Goal: Navigation & Orientation: Find specific page/section

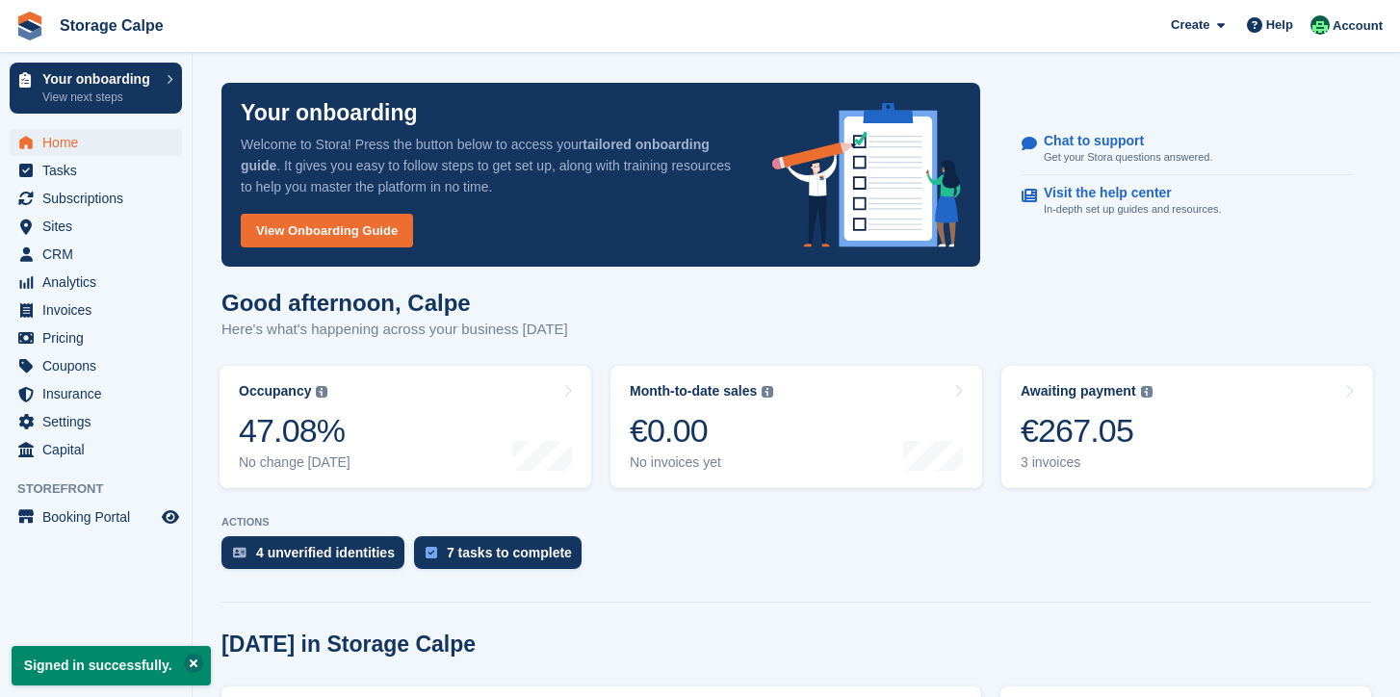
click at [192, 665] on button at bounding box center [193, 663] width 19 height 19
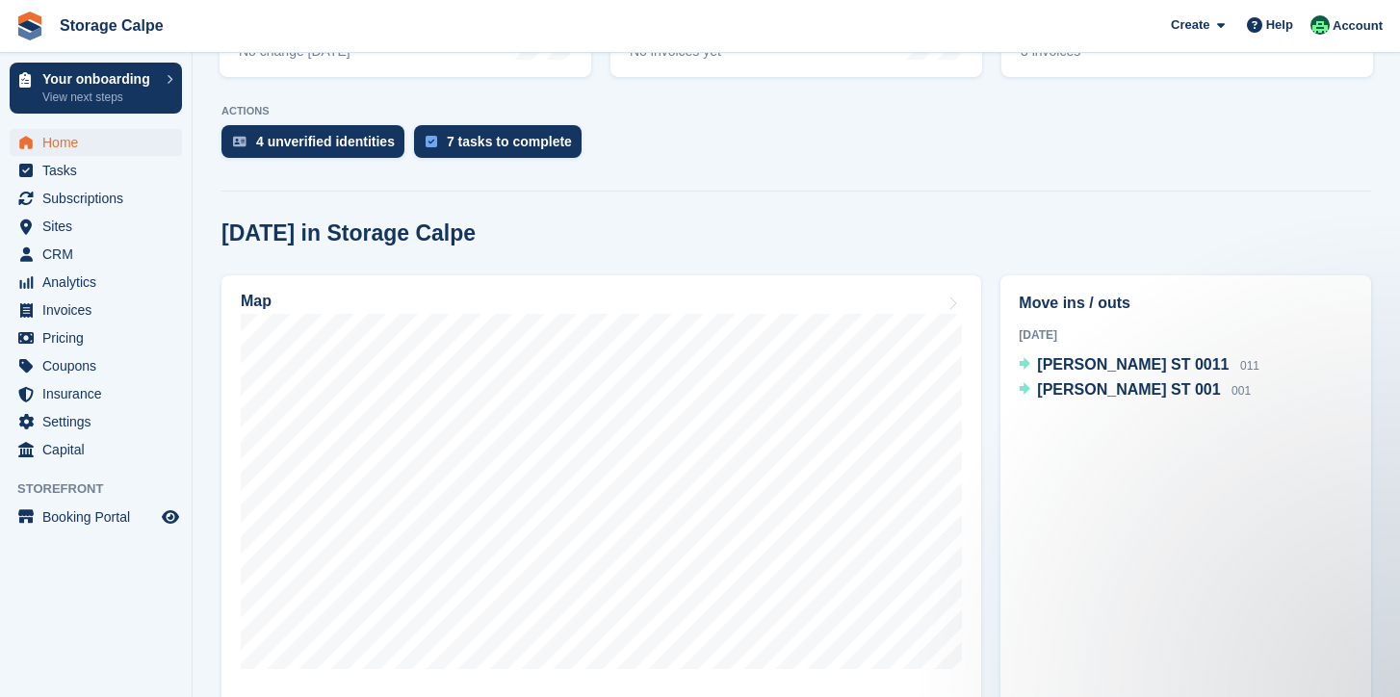
scroll to position [445, 0]
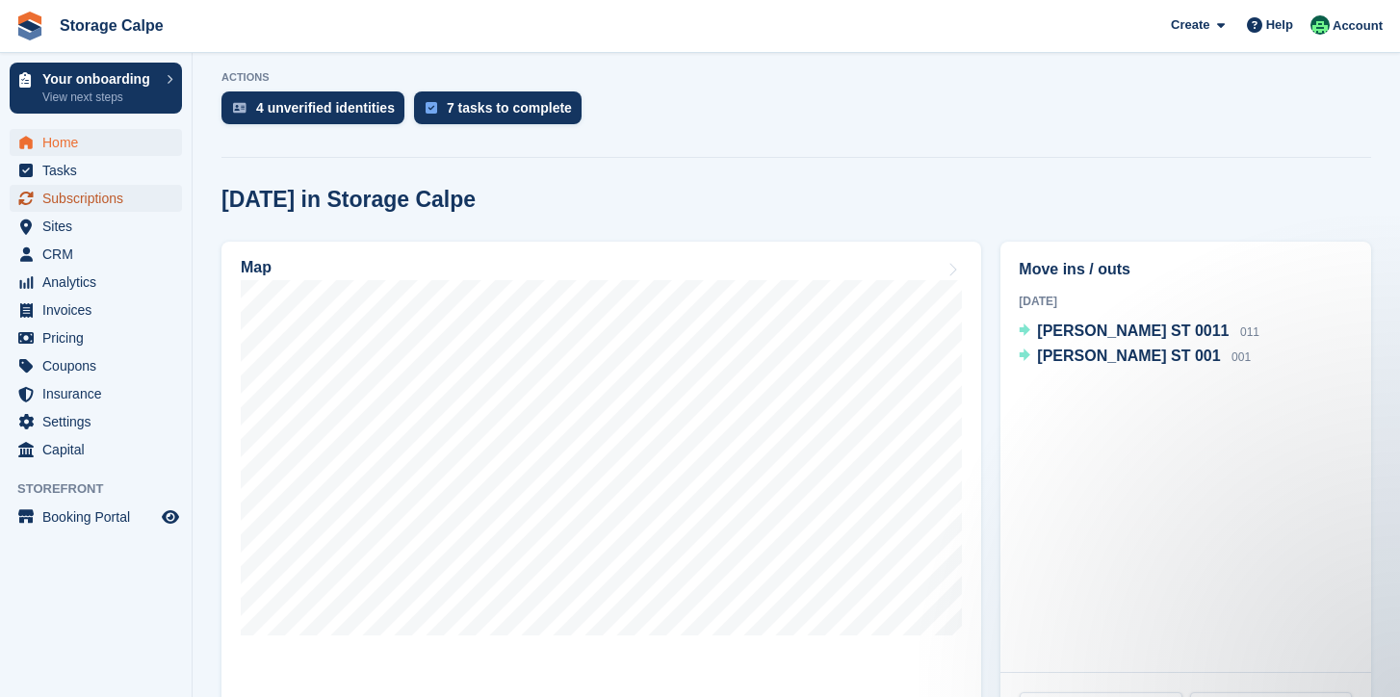
click at [78, 208] on span "Subscriptions" at bounding box center [100, 198] width 116 height 27
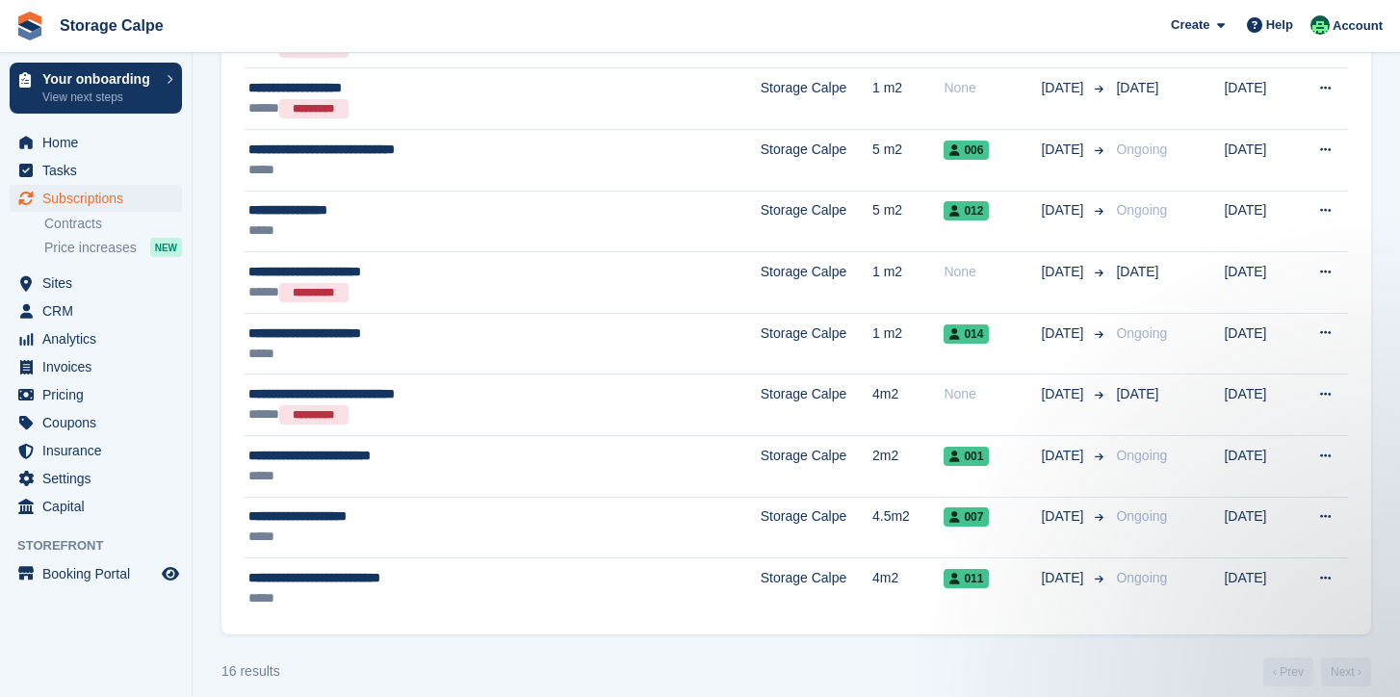
scroll to position [912, 0]
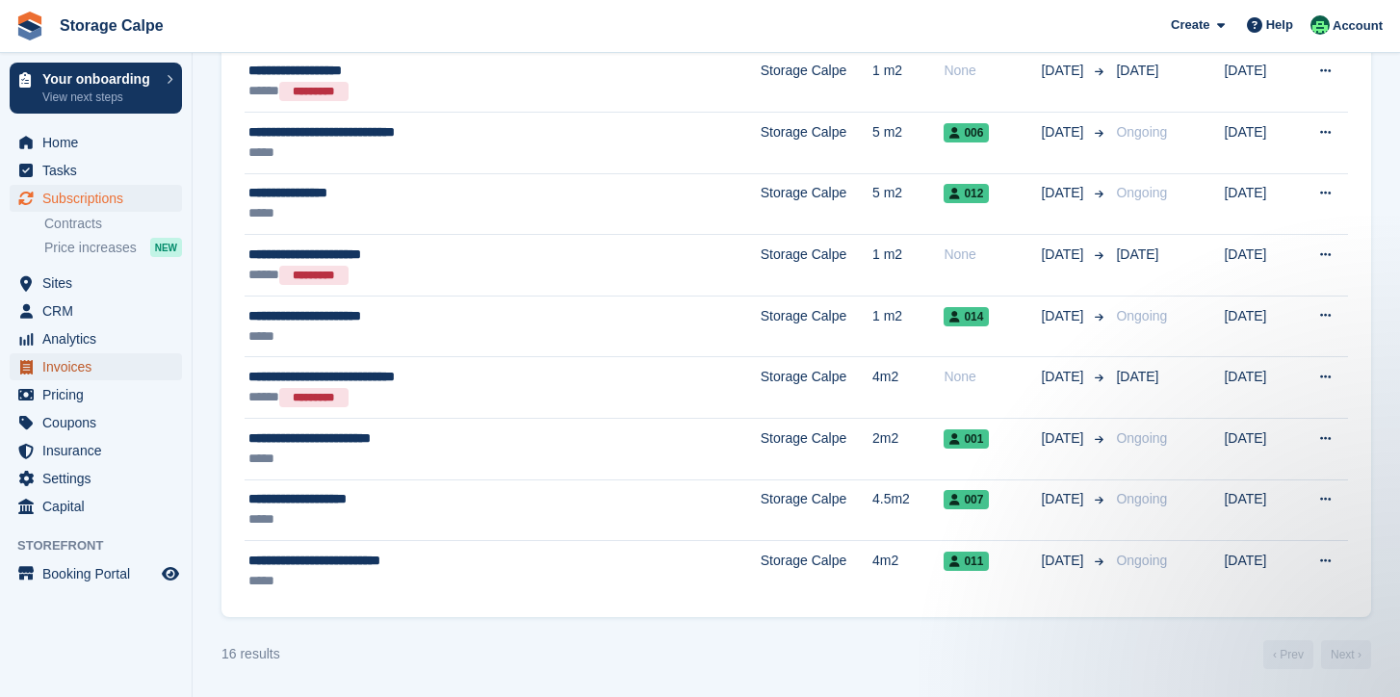
click at [80, 366] on span "Invoices" at bounding box center [100, 366] width 116 height 27
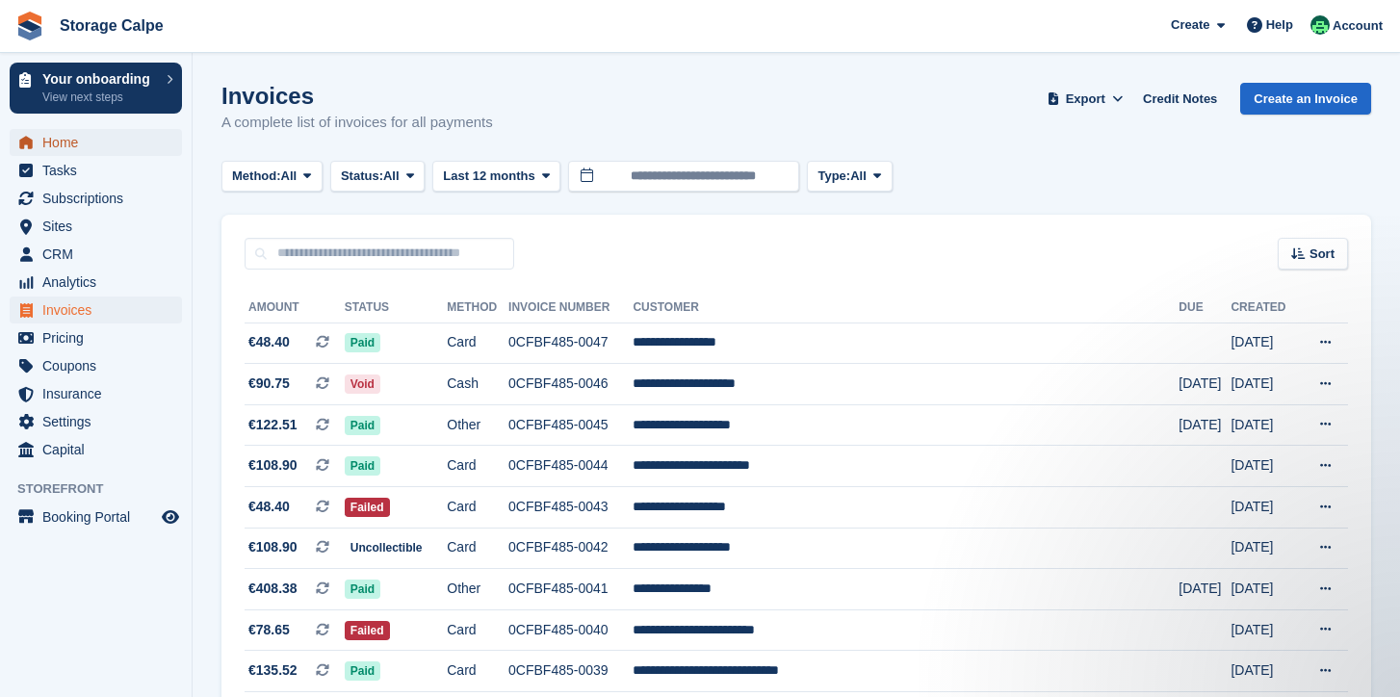
click at [73, 149] on span "Home" at bounding box center [100, 142] width 116 height 27
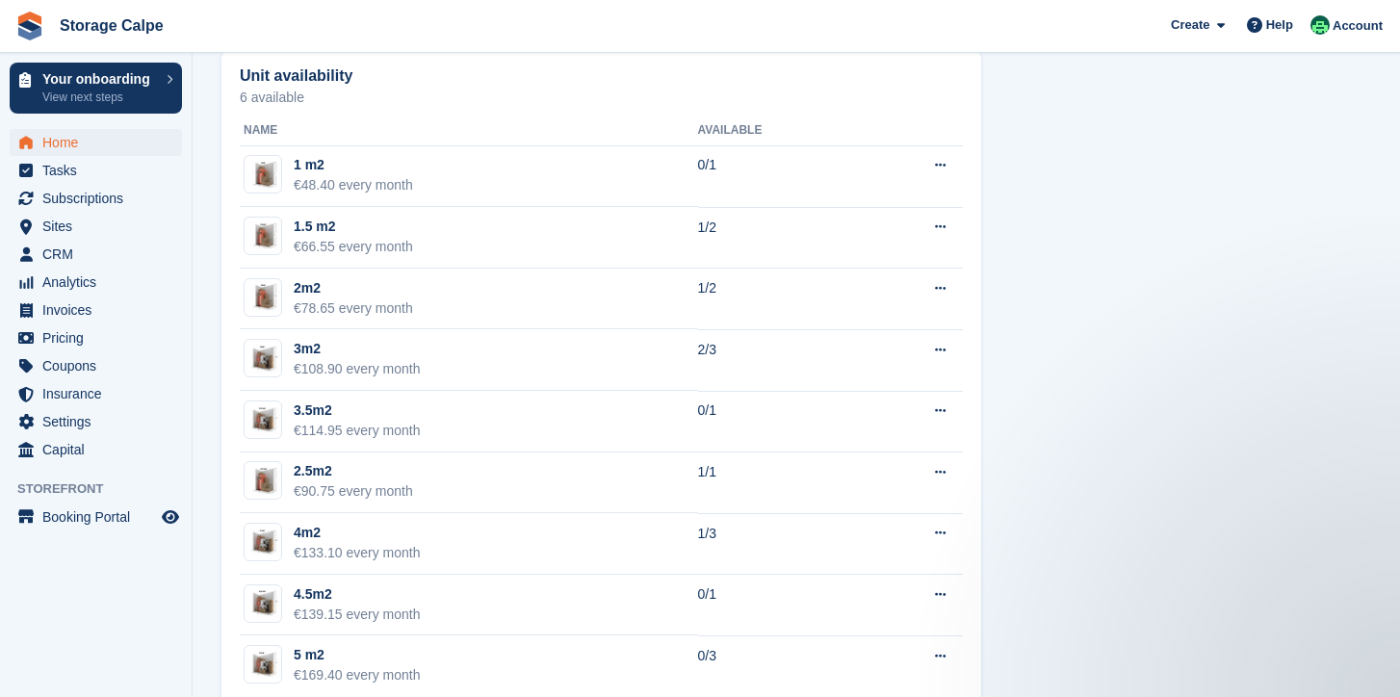
scroll to position [1198, 0]
